Goal: Task Accomplishment & Management: Use online tool/utility

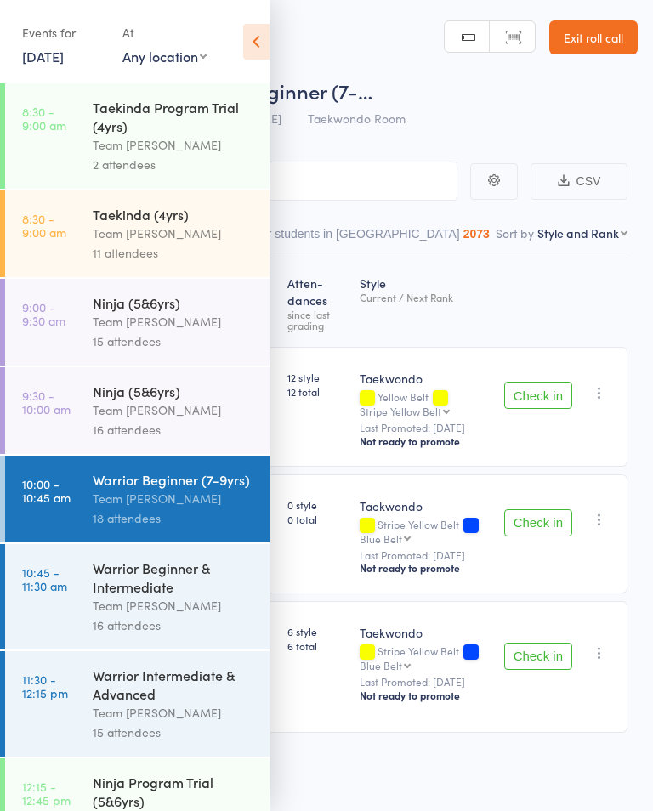
click at [179, 703] on div "Warrior Intermediate & Advanced" at bounding box center [174, 683] width 162 height 37
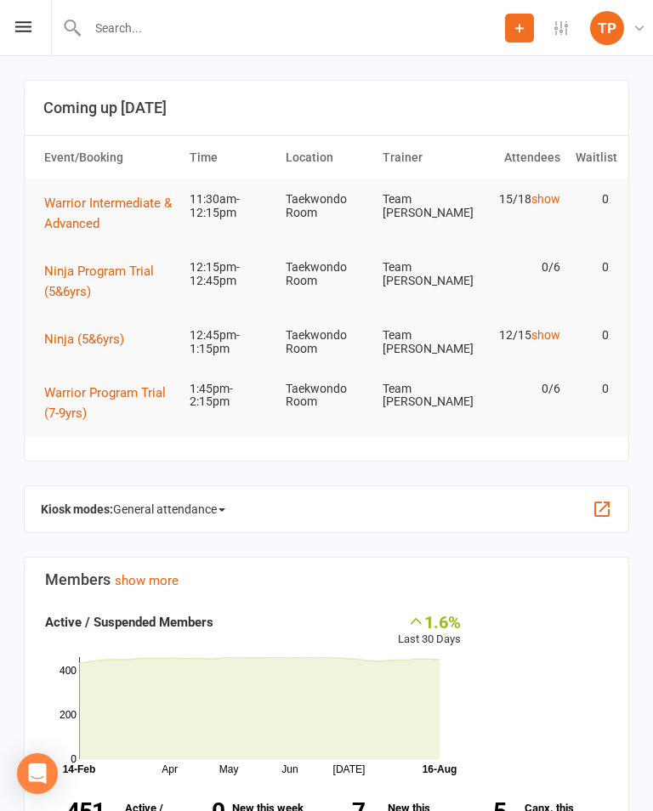
click at [8, 25] on div "Prospect Member Non-attending contact Class / event Appointment Grading event T…" at bounding box center [326, 28] width 653 height 56
click at [19, 31] on icon at bounding box center [23, 26] width 16 height 11
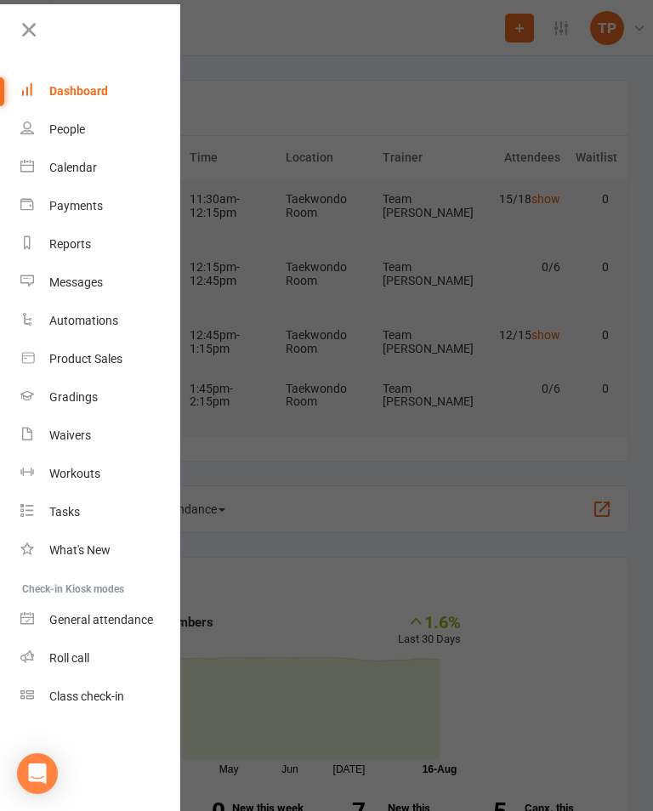
click at [92, 170] on div "Calendar" at bounding box center [73, 168] width 48 height 14
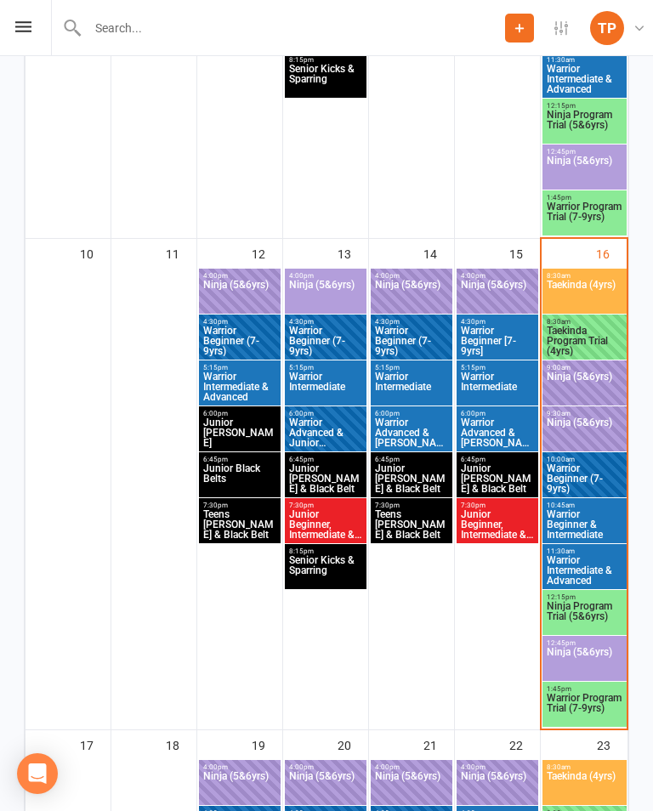
scroll to position [1221, 0]
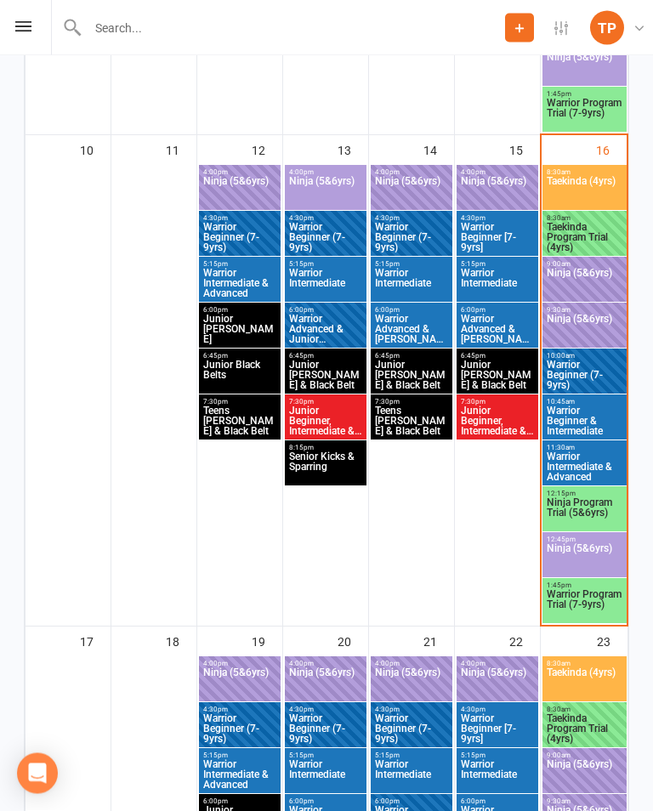
click at [580, 453] on span "Warrior Intermediate & Advanced" at bounding box center [584, 467] width 77 height 31
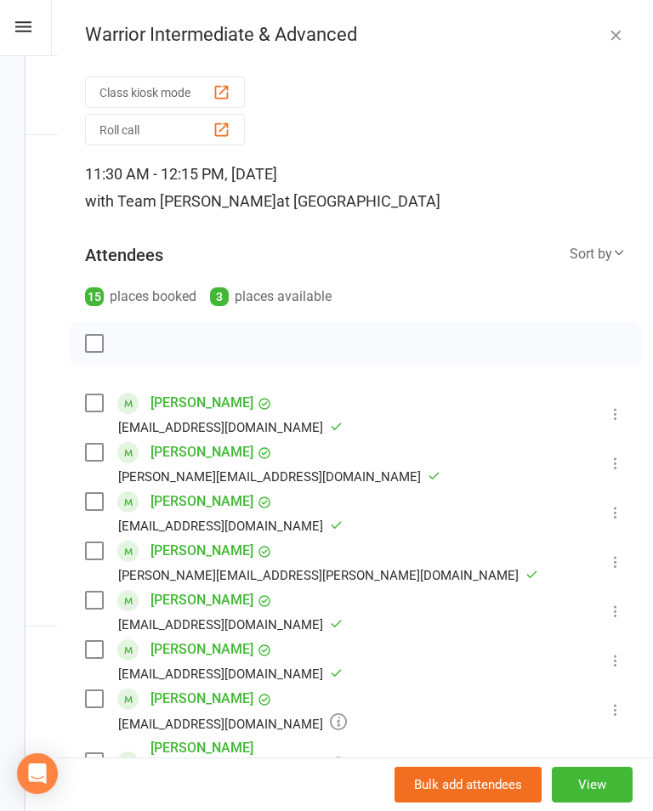
click at [218, 133] on div "button" at bounding box center [221, 130] width 18 height 18
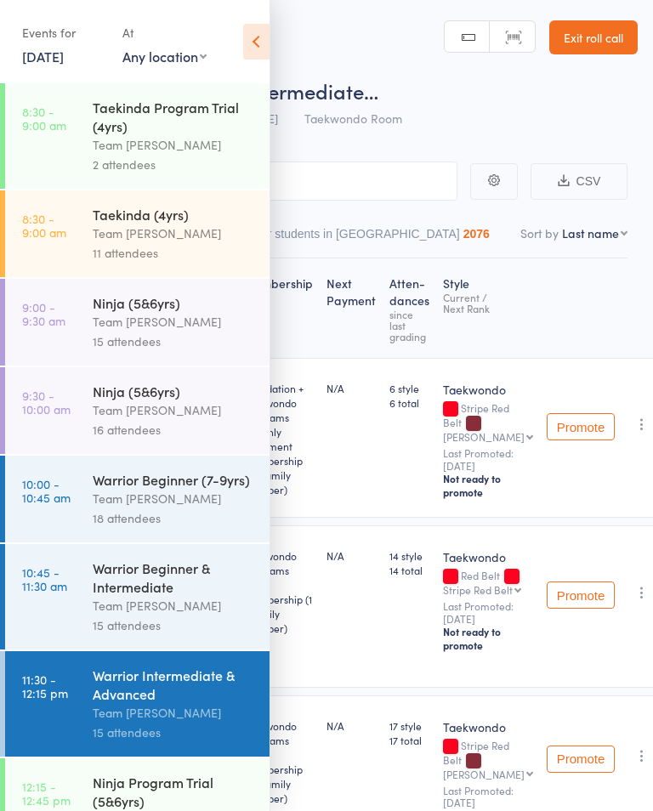
click at [584, 235] on select "First name Last name Birthday today? Behind on payments? Check in time Next pay…" at bounding box center [594, 232] width 65 height 17
select select "10"
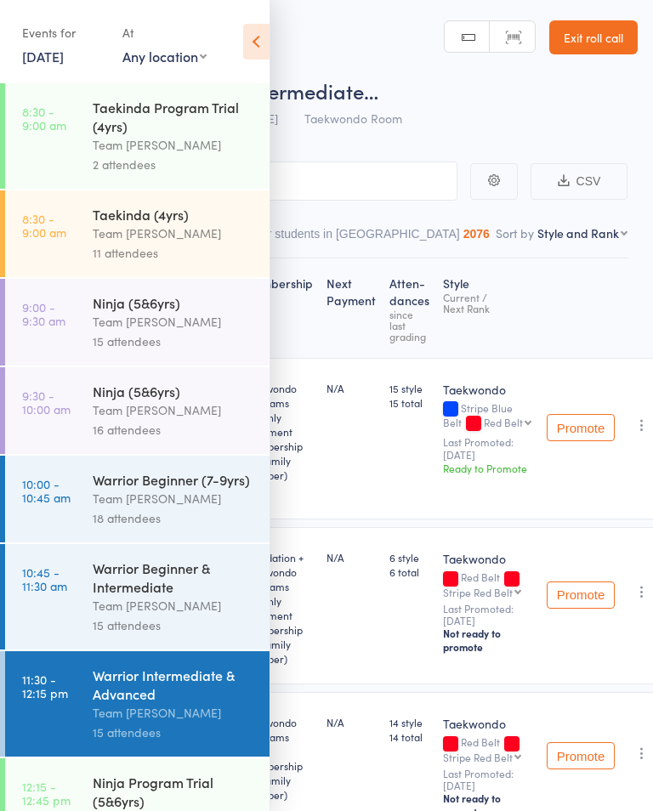
click at [263, 46] on icon at bounding box center [256, 42] width 26 height 36
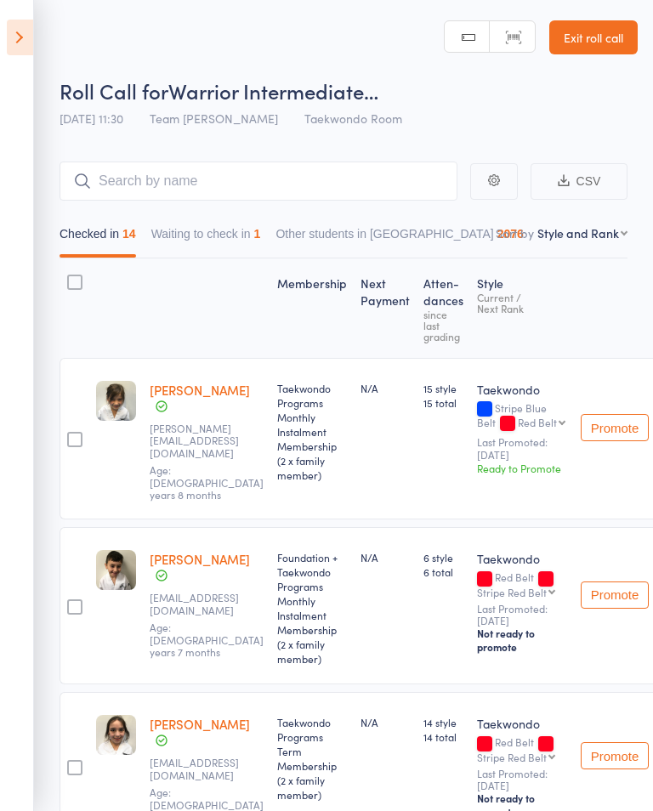
click at [226, 236] on button "Waiting to check in 1" at bounding box center [206, 237] width 110 height 39
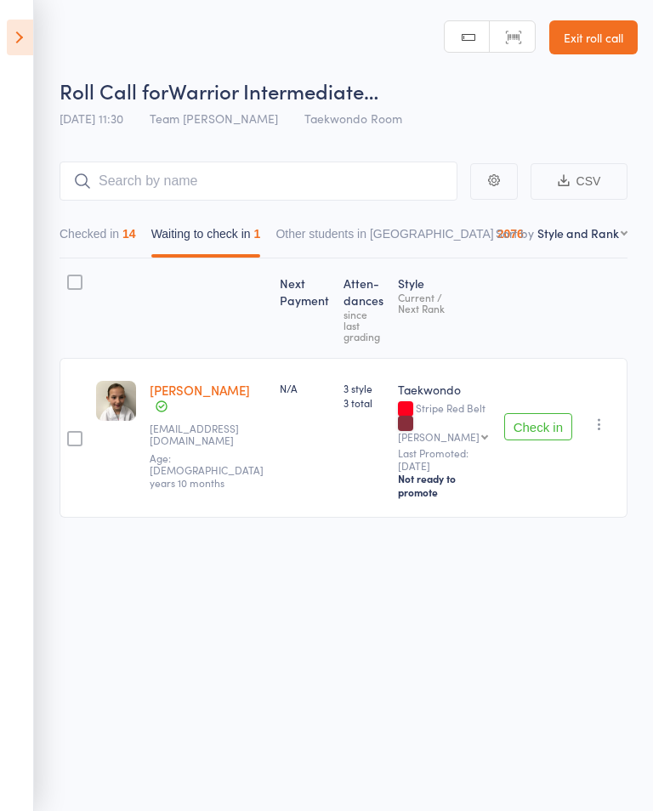
click at [599, 416] on icon "button" at bounding box center [599, 424] width 17 height 17
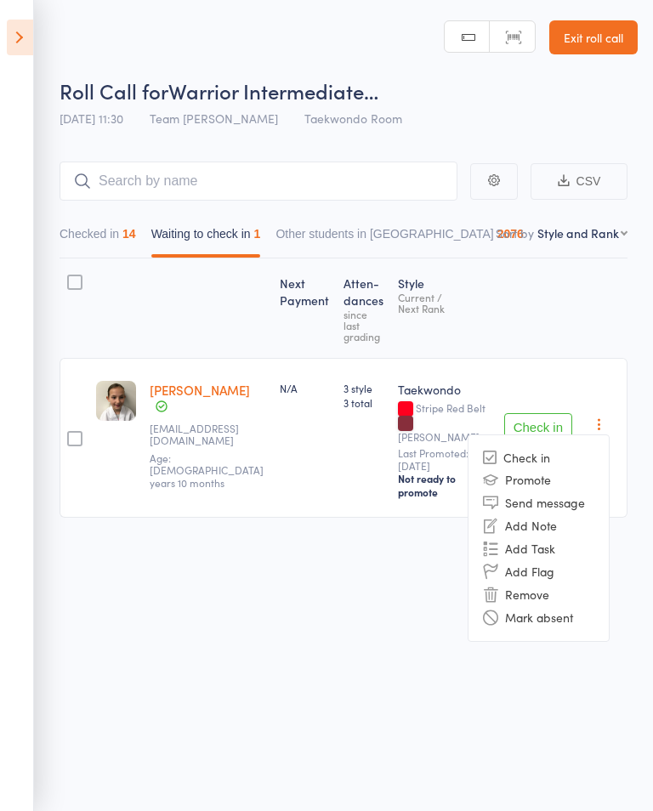
click at [572, 606] on li "Mark absent" at bounding box center [538, 617] width 140 height 23
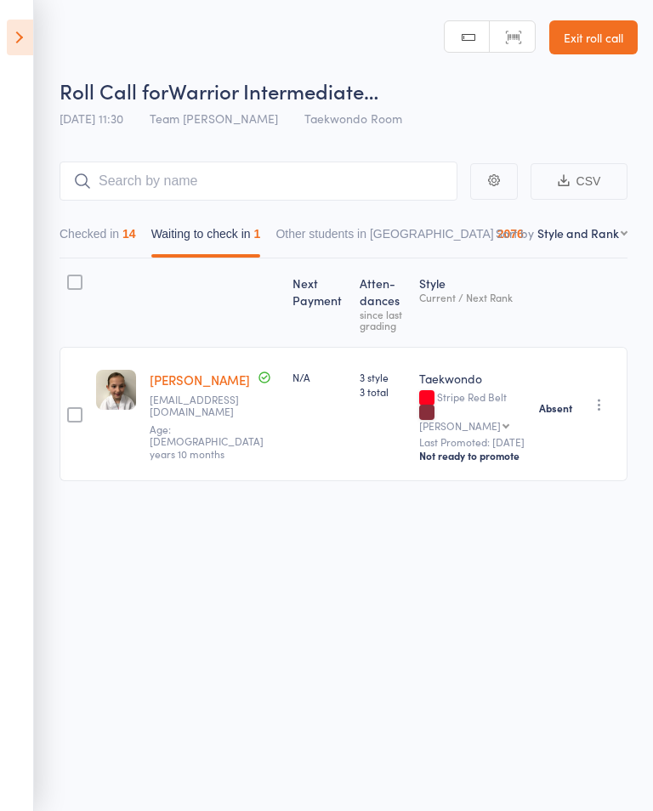
click at [100, 229] on button "Checked in 14" at bounding box center [97, 237] width 76 height 39
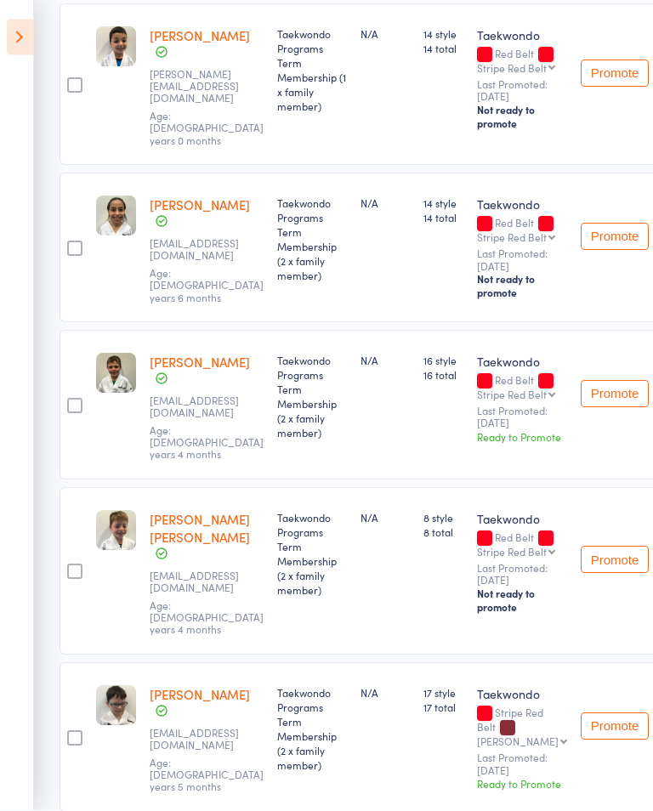
scroll to position [1174, 0]
click at [587, 406] on button "Promote" at bounding box center [614, 392] width 68 height 27
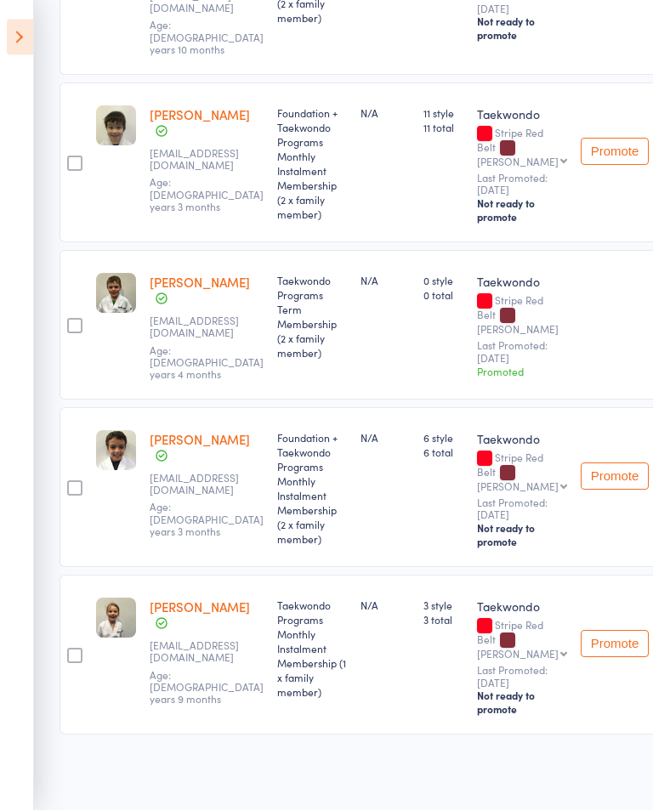
scroll to position [1945, 0]
click at [28, 37] on icon at bounding box center [20, 38] width 26 height 36
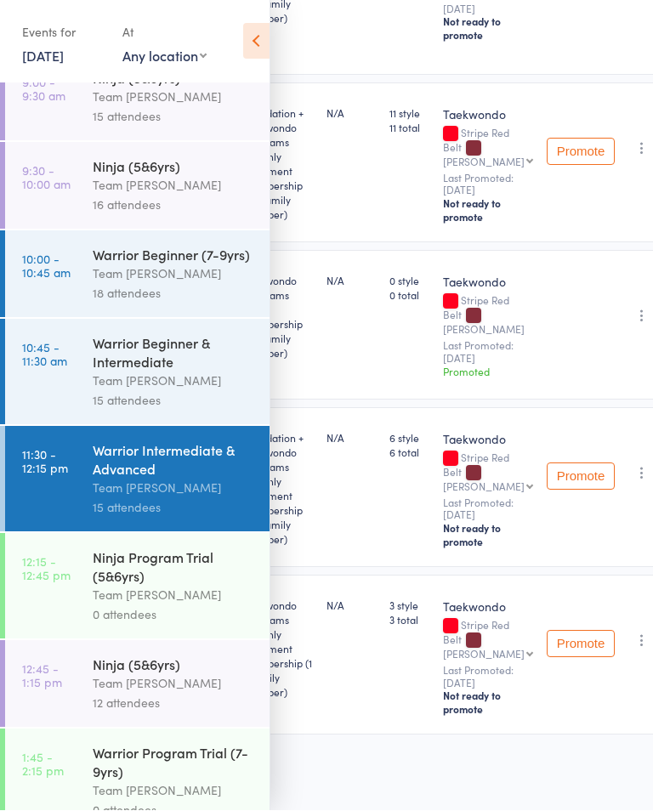
scroll to position [225, 0]
click at [173, 693] on div "Team [PERSON_NAME]" at bounding box center [174, 683] width 162 height 20
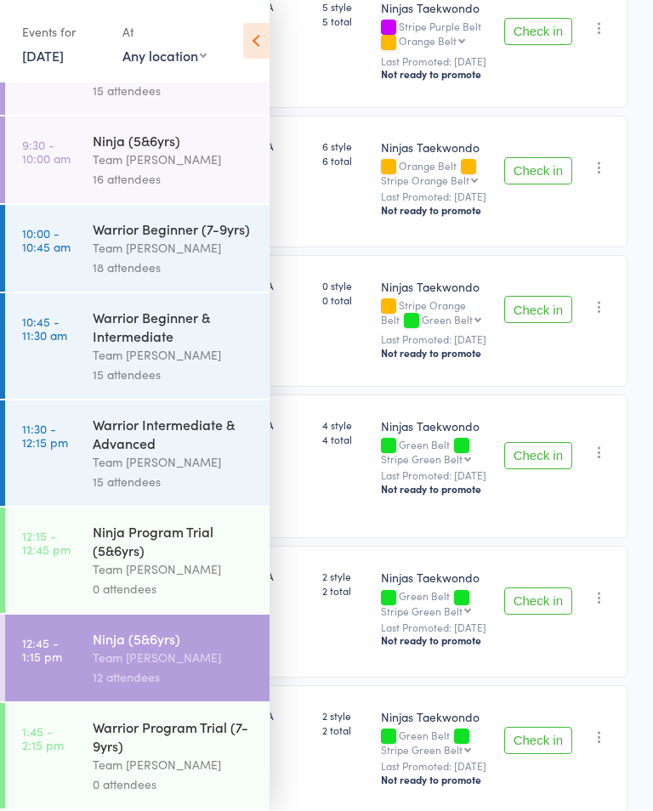
scroll to position [249, 0]
